Goal: Task Accomplishment & Management: Manage account settings

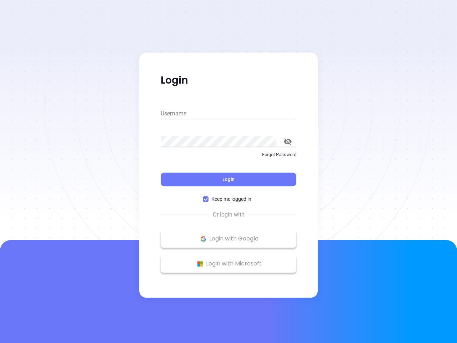
click at [228, 171] on div "Login" at bounding box center [229, 175] width 136 height 22
click at [228, 113] on input "Username" at bounding box center [229, 113] width 136 height 11
click at [288, 141] on icon "toggle password visibility" at bounding box center [288, 141] width 8 height 7
click at [228, 179] on span "Login" at bounding box center [228, 179] width 12 height 6
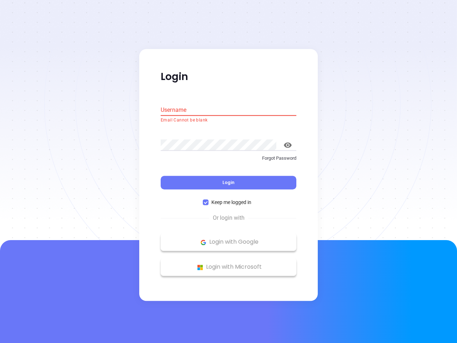
click at [228, 199] on span "Keep me logged in" at bounding box center [231, 202] width 46 height 8
click at [208, 200] on input "Keep me logged in" at bounding box center [206, 203] width 6 height 6
checkbox input "false"
click at [228, 238] on p "Login with Google" at bounding box center [228, 242] width 128 height 11
click at [228, 263] on p "Login with Microsoft" at bounding box center [228, 267] width 128 height 11
